Goal: Task Accomplishment & Management: Manage account settings

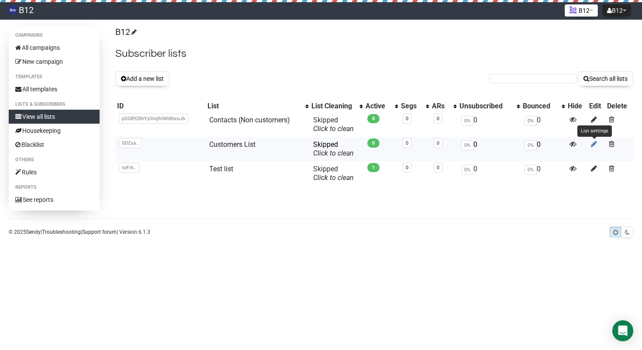
click at [595, 143] on icon at bounding box center [594, 143] width 6 height 7
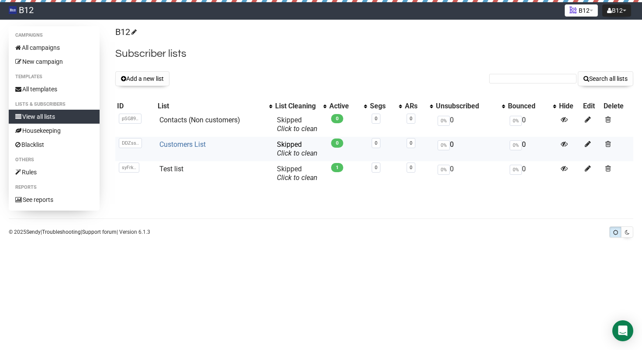
click at [175, 145] on link "Customers List" at bounding box center [182, 144] width 46 height 8
click at [585, 142] on icon at bounding box center [588, 143] width 6 height 7
click at [586, 118] on icon at bounding box center [588, 119] width 6 height 7
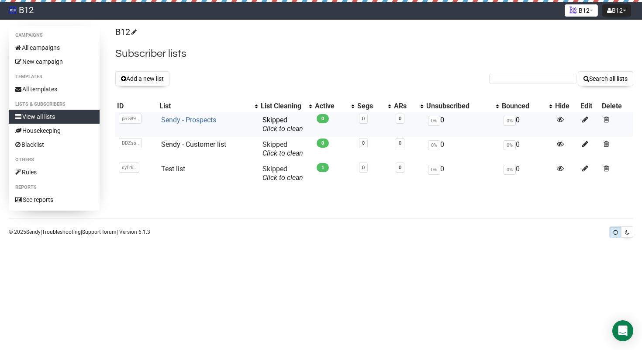
click at [189, 119] on link "Sendy - Prospects" at bounding box center [188, 120] width 55 height 8
click at [183, 143] on link "Sendy - Customer list" at bounding box center [193, 144] width 65 height 8
click at [584, 144] on icon at bounding box center [585, 143] width 6 height 7
click at [615, 14] on button "B12" at bounding box center [616, 10] width 29 height 12
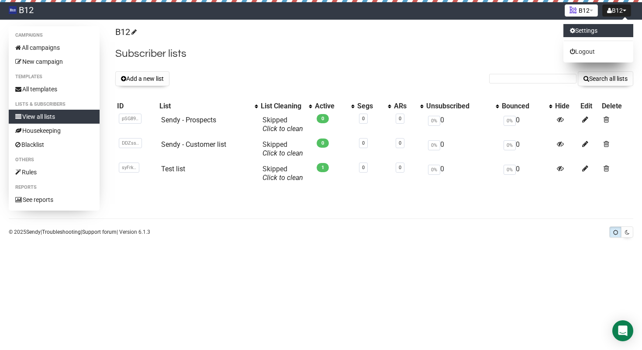
click at [590, 37] on link "Settings" at bounding box center [598, 30] width 70 height 13
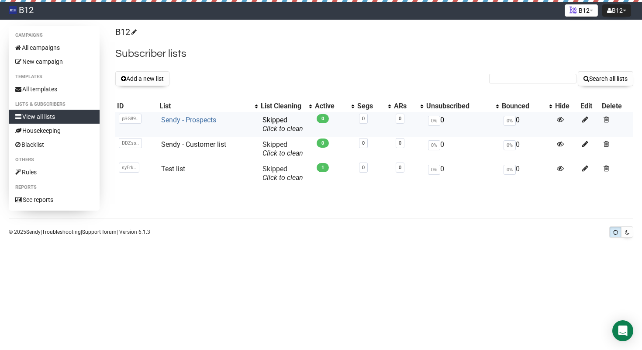
click at [191, 123] on link "Sendy - Prospects" at bounding box center [188, 120] width 55 height 8
click at [586, 119] on icon at bounding box center [585, 119] width 6 height 7
click at [177, 144] on link "Sendy - Customer list" at bounding box center [193, 144] width 65 height 8
click at [584, 142] on icon at bounding box center [585, 143] width 6 height 7
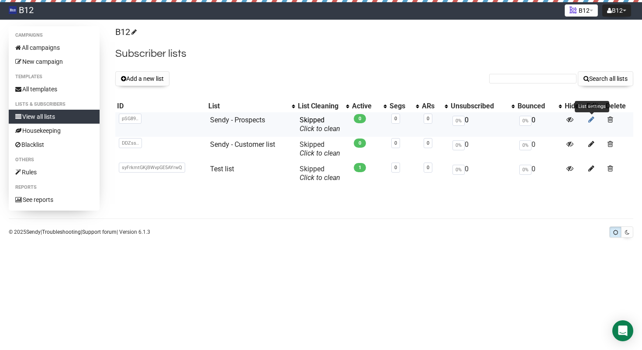
click at [589, 119] on icon at bounding box center [591, 119] width 6 height 7
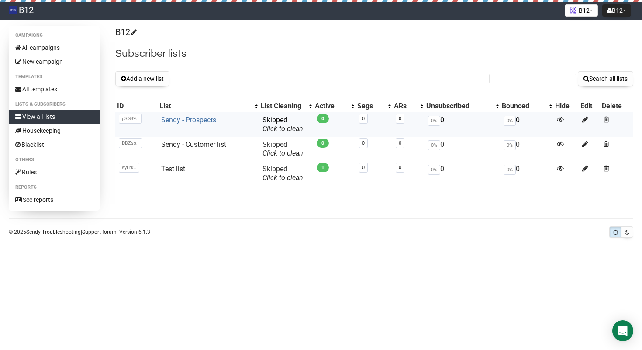
click at [204, 118] on link "Sendy - Prospects" at bounding box center [188, 120] width 55 height 8
